Goal: Transaction & Acquisition: Purchase product/service

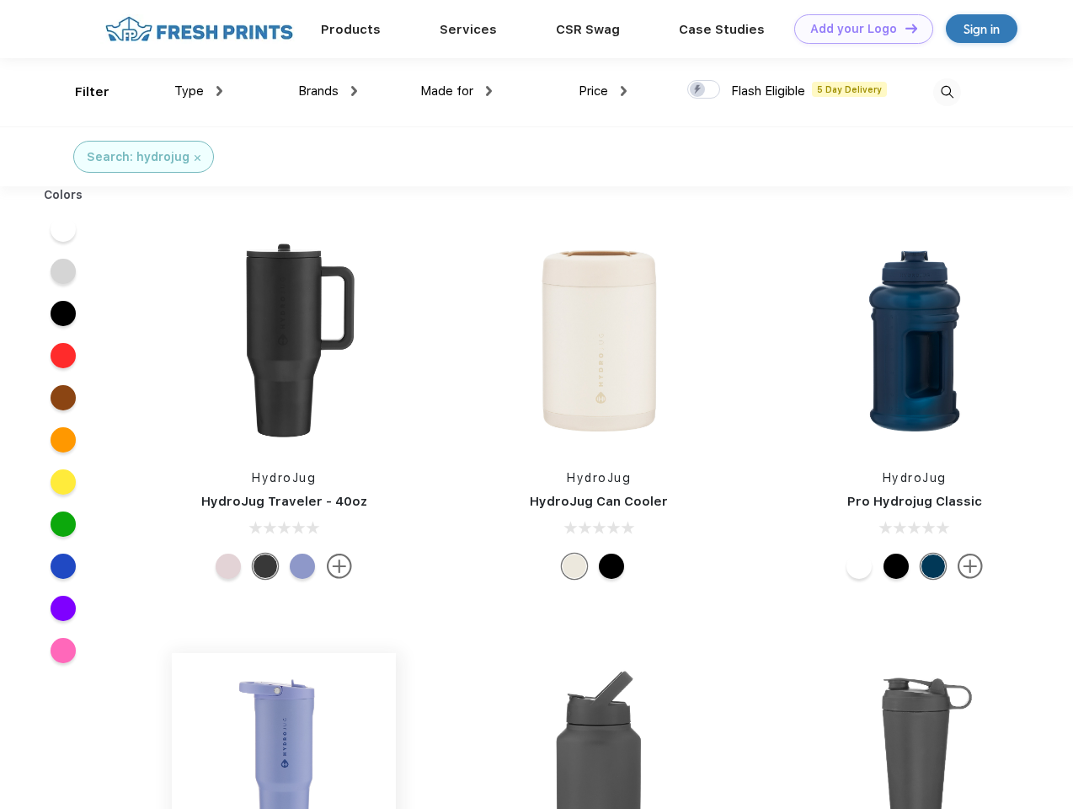
scroll to position [1, 0]
click at [858, 29] on link "Add your Logo Design Tool" at bounding box center [863, 28] width 139 height 29
click at [0, 0] on div "Design Tool" at bounding box center [0, 0] width 0 height 0
click at [904, 28] on link "Add your Logo Design Tool" at bounding box center [863, 28] width 139 height 29
click at [81, 92] on div "Filter" at bounding box center [92, 92] width 35 height 19
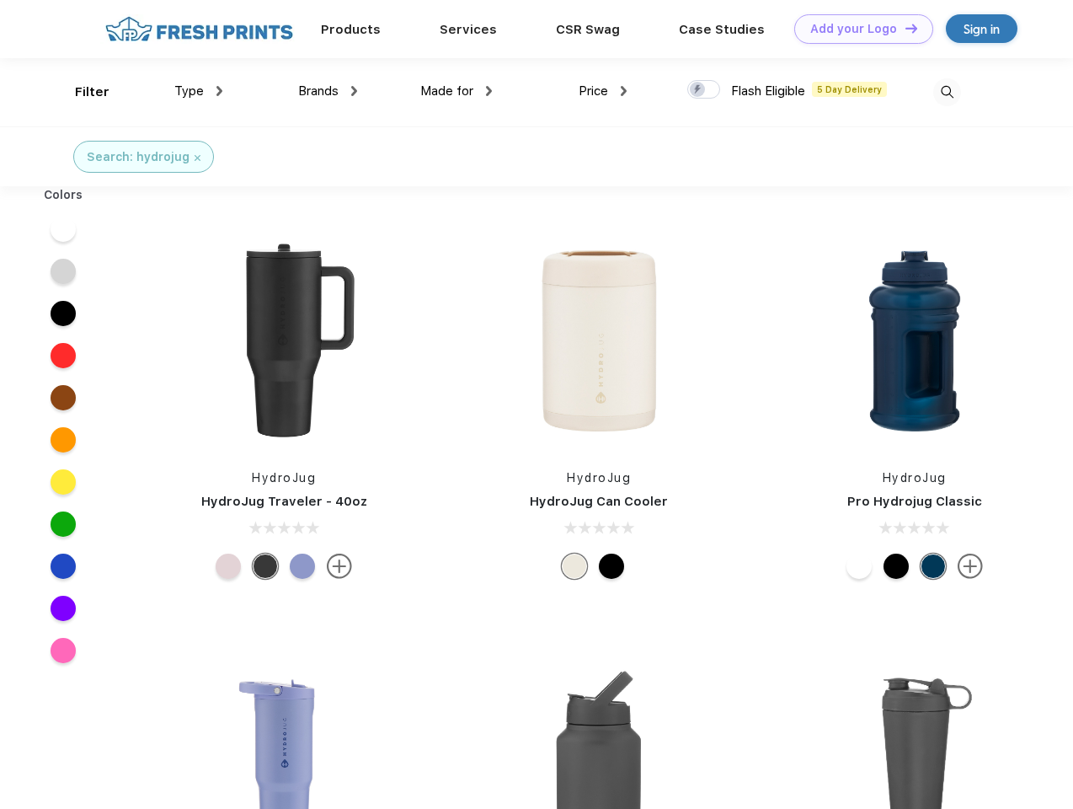
click at [199, 91] on span "Type" at bounding box center [188, 90] width 29 height 15
click at [328, 91] on span "Brands" at bounding box center [318, 90] width 40 height 15
click at [457, 91] on span "Made for" at bounding box center [446, 90] width 53 height 15
click at [603, 91] on span "Price" at bounding box center [593, 90] width 29 height 15
click at [704, 90] on div at bounding box center [703, 89] width 33 height 19
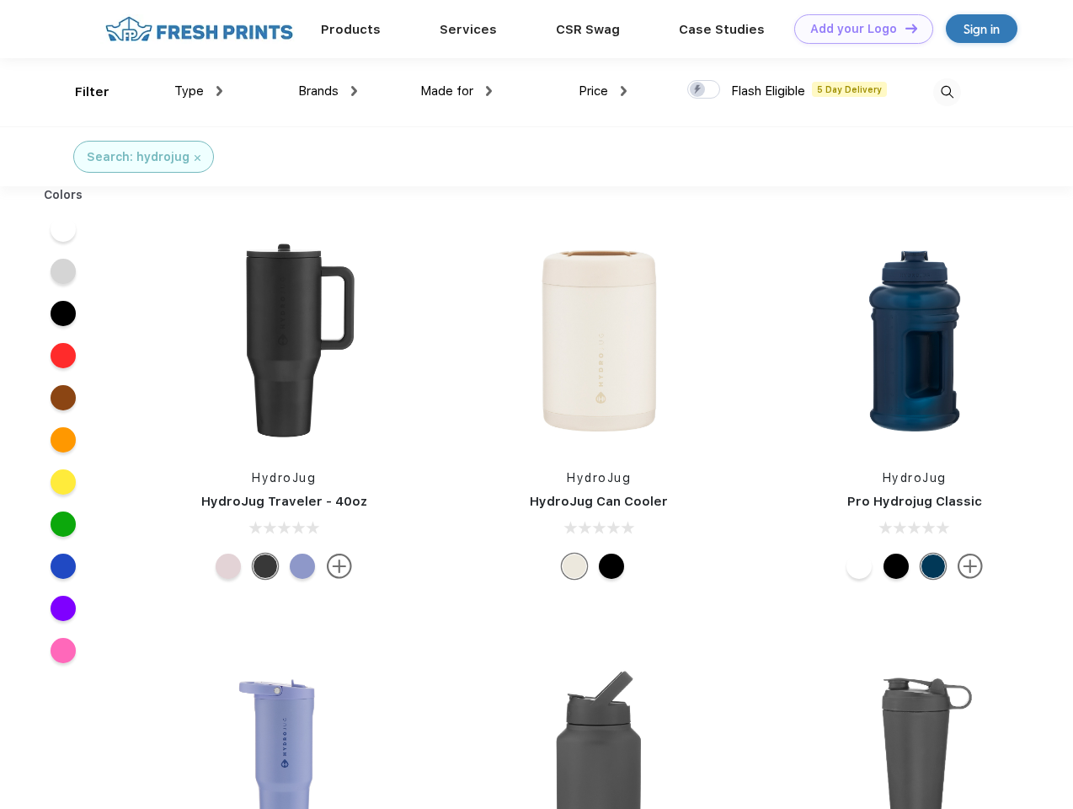
click at [698, 90] on input "checkbox" at bounding box center [692, 84] width 11 height 11
click at [947, 92] on img at bounding box center [947, 92] width 28 height 28
